Goal: Task Accomplishment & Management: Manage account settings

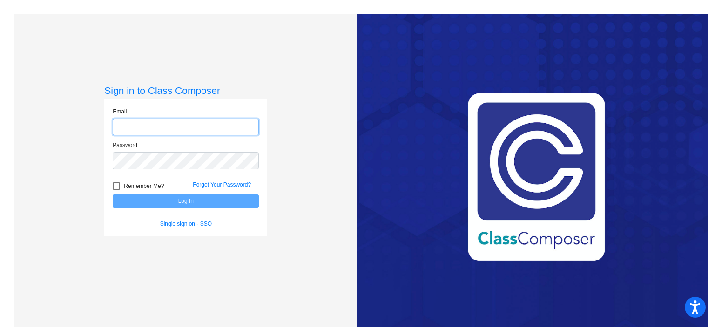
type input "[EMAIL_ADDRESS][DOMAIN_NAME]"
click at [139, 188] on span "Remember Me?" at bounding box center [144, 186] width 40 height 11
click at [116, 190] on input "Remember Me?" at bounding box center [116, 190] width 0 height 0
checkbox input "true"
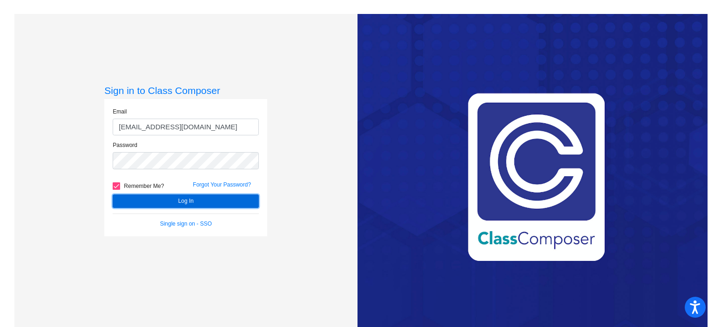
click at [142, 196] on button "Log In" at bounding box center [186, 200] width 146 height 13
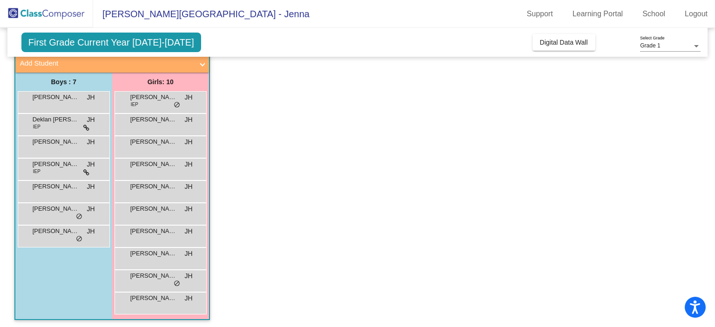
scroll to position [60, 0]
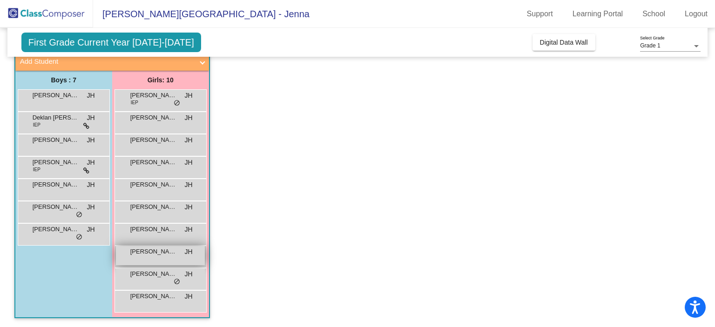
click at [166, 260] on div "[PERSON_NAME] [PERSON_NAME] lock do_not_disturb_alt" at bounding box center [160, 255] width 89 height 19
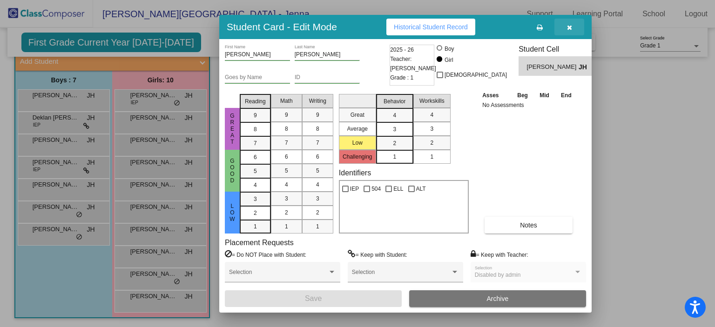
click at [569, 31] on button "button" at bounding box center [569, 27] width 30 height 17
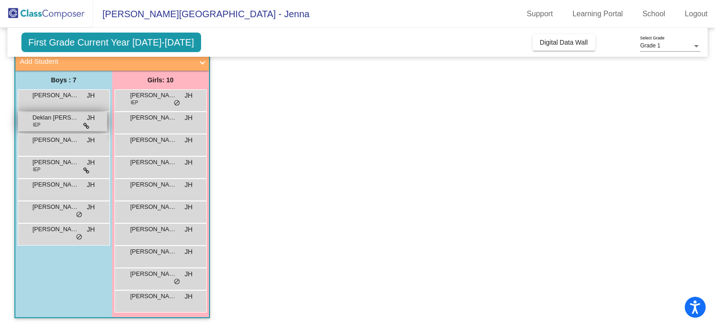
click at [87, 127] on icon at bounding box center [86, 126] width 6 height 7
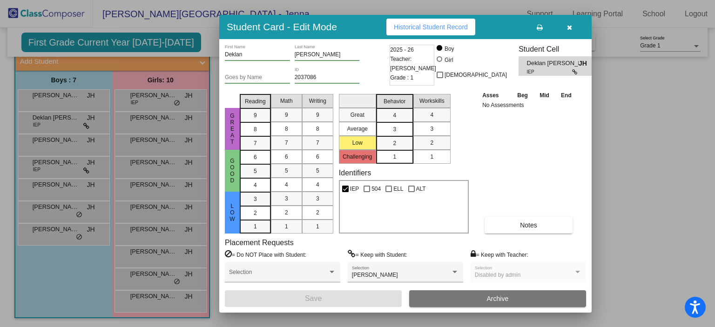
click at [570, 26] on icon "button" at bounding box center [569, 27] width 5 height 7
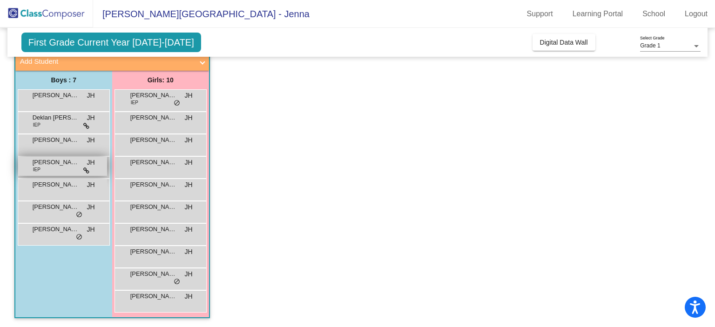
click at [94, 168] on div "[PERSON_NAME] IEP JH lock do_not_disturb_alt" at bounding box center [62, 166] width 89 height 19
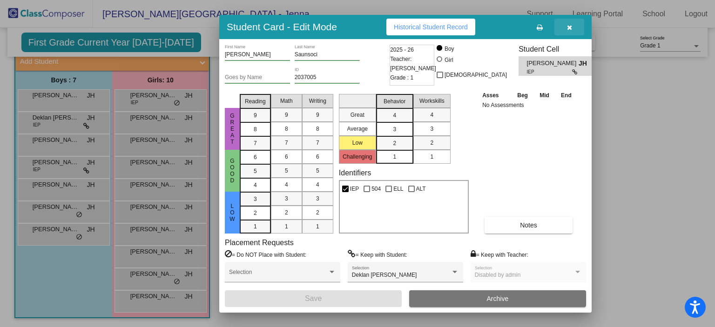
click at [570, 27] on icon "button" at bounding box center [569, 27] width 5 height 7
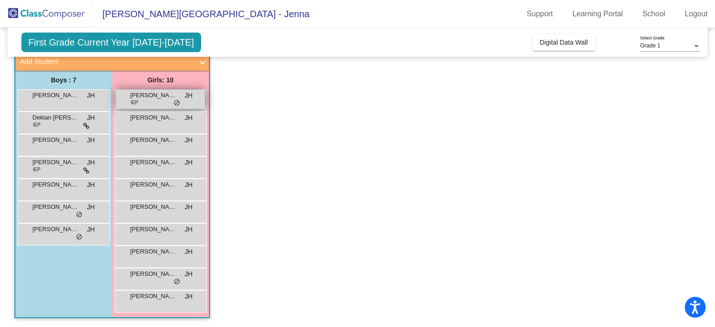
click at [174, 101] on span "do_not_disturb_alt" at bounding box center [177, 103] width 7 height 7
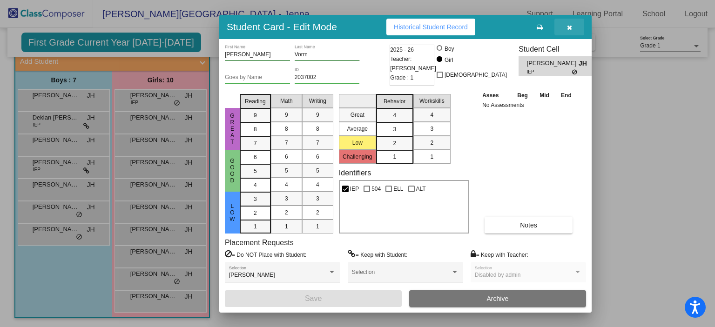
click at [570, 27] on icon "button" at bounding box center [569, 27] width 5 height 7
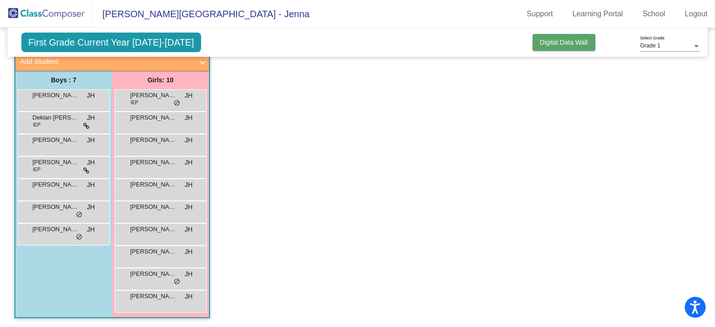
click at [563, 43] on span "Digital Data Wall" at bounding box center [564, 42] width 48 height 7
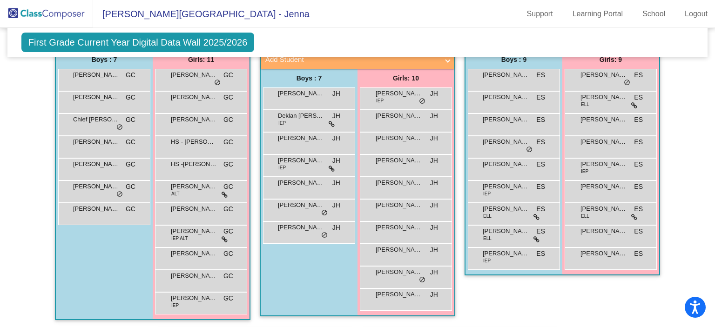
scroll to position [227, 0]
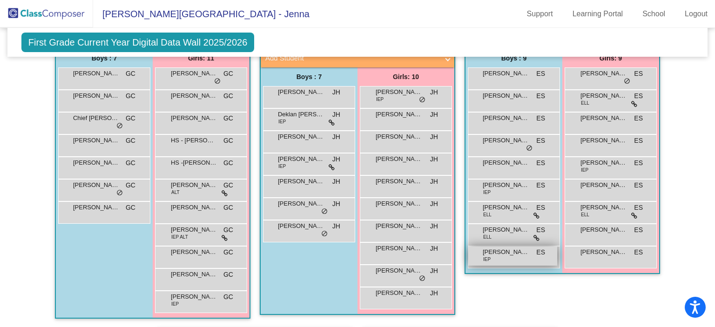
click at [521, 254] on span "[PERSON_NAME]" at bounding box center [506, 252] width 47 height 9
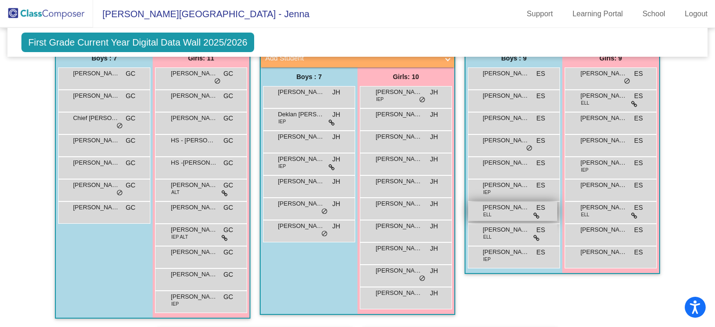
click at [525, 216] on div "[PERSON_NAME] ELL ES lock do_not_disturb_alt" at bounding box center [512, 211] width 89 height 19
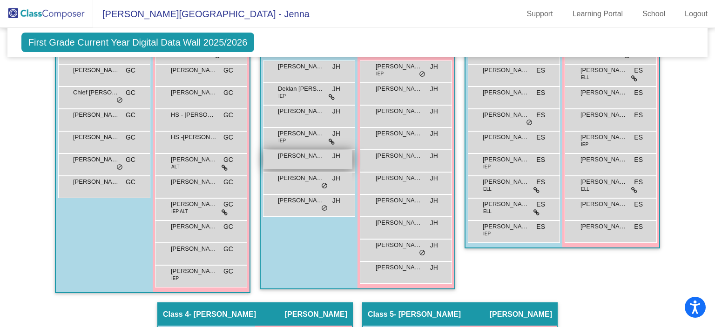
scroll to position [254, 0]
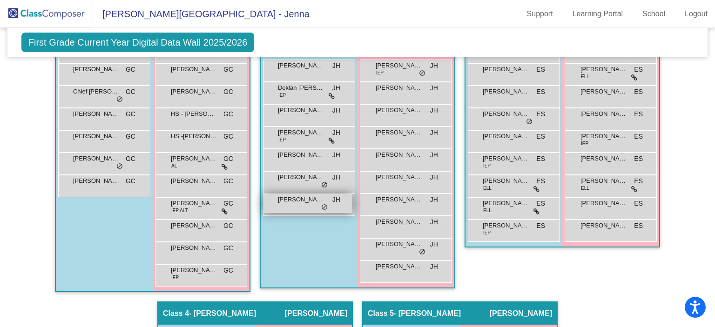
click at [321, 204] on span "do_not_disturb_alt" at bounding box center [324, 207] width 7 height 7
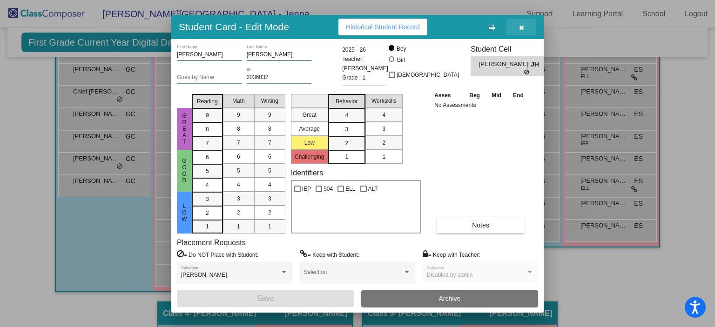
click at [520, 29] on icon "button" at bounding box center [521, 27] width 5 height 7
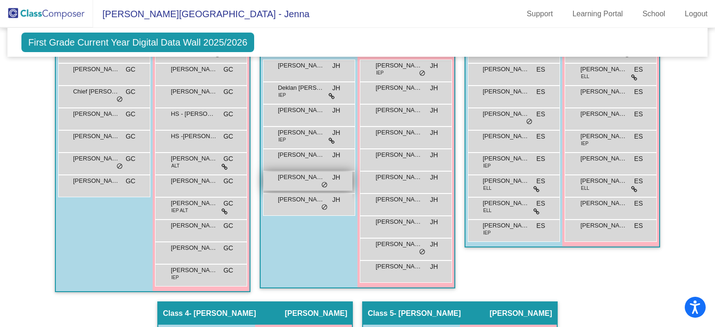
click at [315, 179] on span "[PERSON_NAME]" at bounding box center [301, 177] width 47 height 9
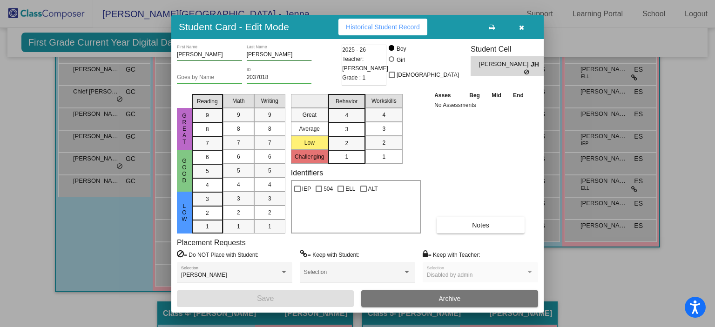
click at [522, 24] on icon "button" at bounding box center [521, 27] width 5 height 7
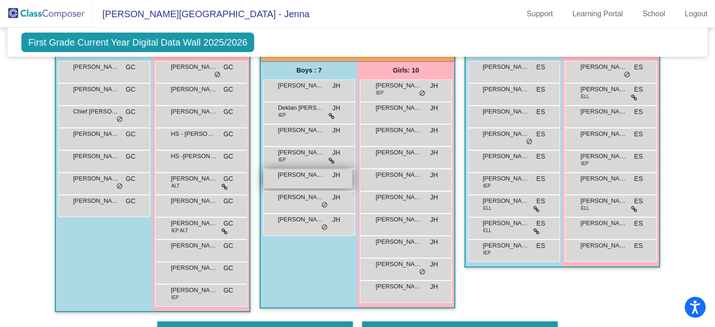
scroll to position [233, 0]
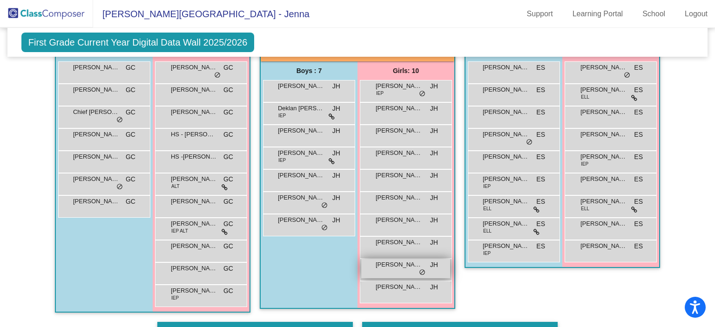
click at [419, 269] on span "do_not_disturb_alt" at bounding box center [422, 272] width 7 height 7
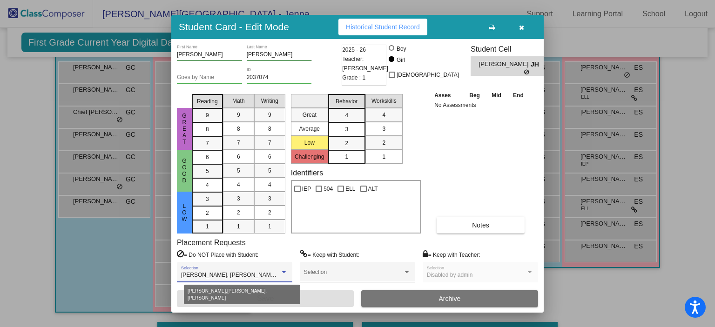
click at [282, 273] on div at bounding box center [284, 272] width 5 height 2
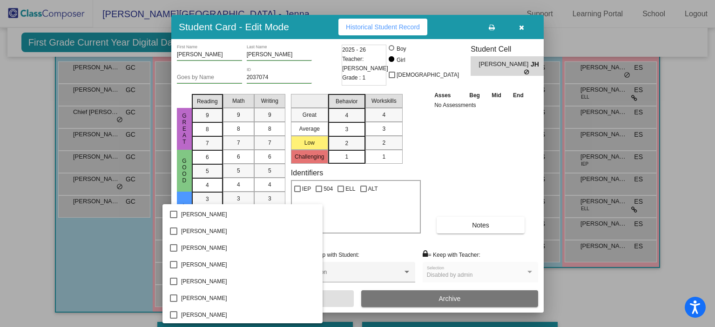
scroll to position [1573, 0]
click at [484, 165] on div at bounding box center [357, 163] width 715 height 327
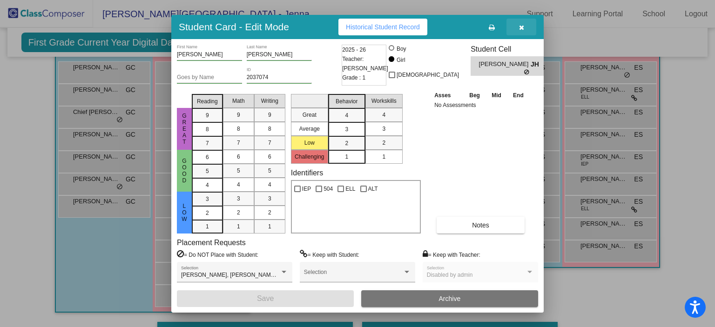
click at [522, 27] on icon "button" at bounding box center [521, 27] width 5 height 7
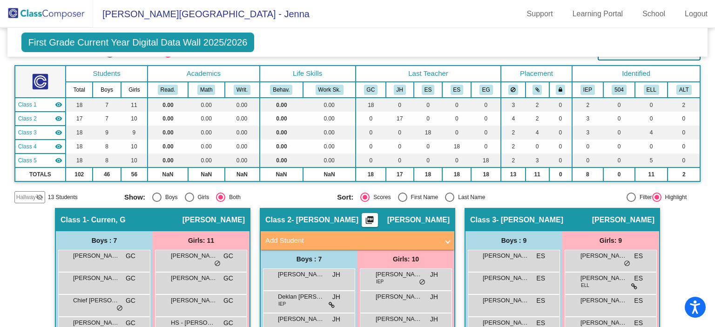
scroll to position [0, 0]
